Goal: Information Seeking & Learning: Learn about a topic

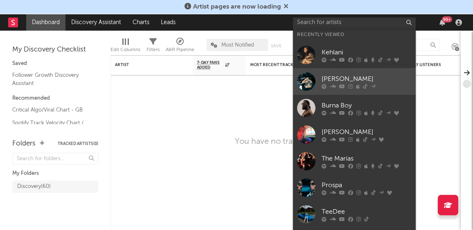
click at [350, 80] on div "[PERSON_NAME]" at bounding box center [366, 79] width 90 height 10
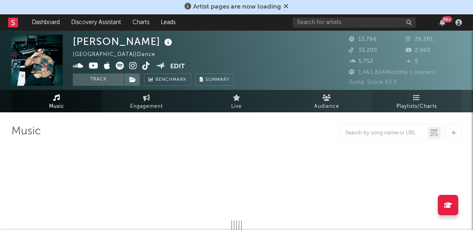
select select "6m"
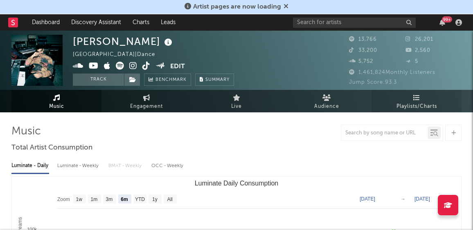
click at [405, 102] on span "Playlists/Charts" at bounding box center [416, 107] width 40 height 10
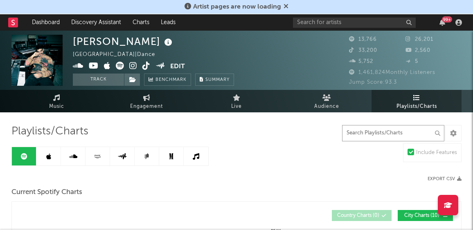
click at [376, 130] on input "text" at bounding box center [393, 133] width 102 height 16
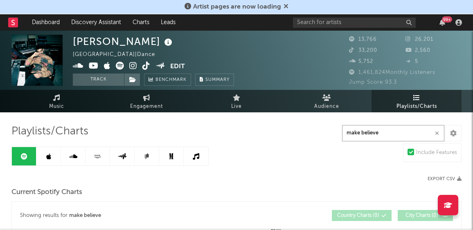
type input "make believe"
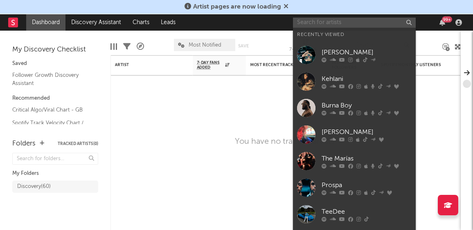
click at [345, 22] on input "text" at bounding box center [354, 23] width 123 height 10
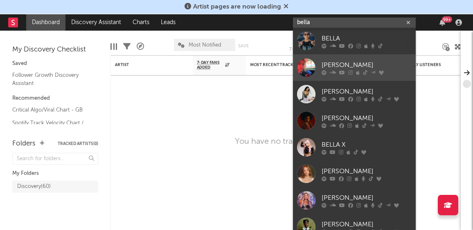
type input "bella"
click at [341, 61] on div "[PERSON_NAME]" at bounding box center [366, 66] width 90 height 10
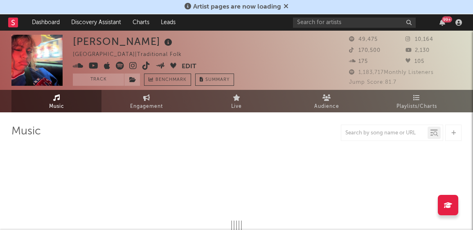
select select "1w"
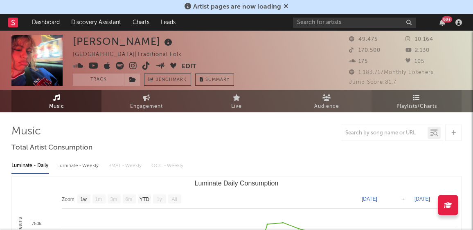
click at [390, 101] on link "Playlists/Charts" at bounding box center [416, 101] width 90 height 22
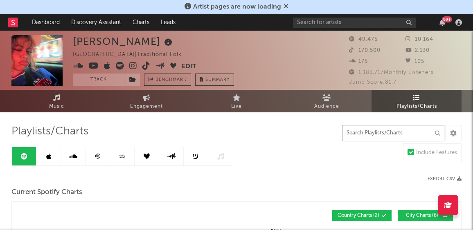
click at [354, 126] on input "text" at bounding box center [393, 133] width 102 height 16
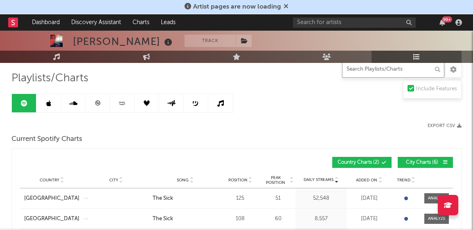
scroll to position [53, 0]
